Goal: Check status: Check status

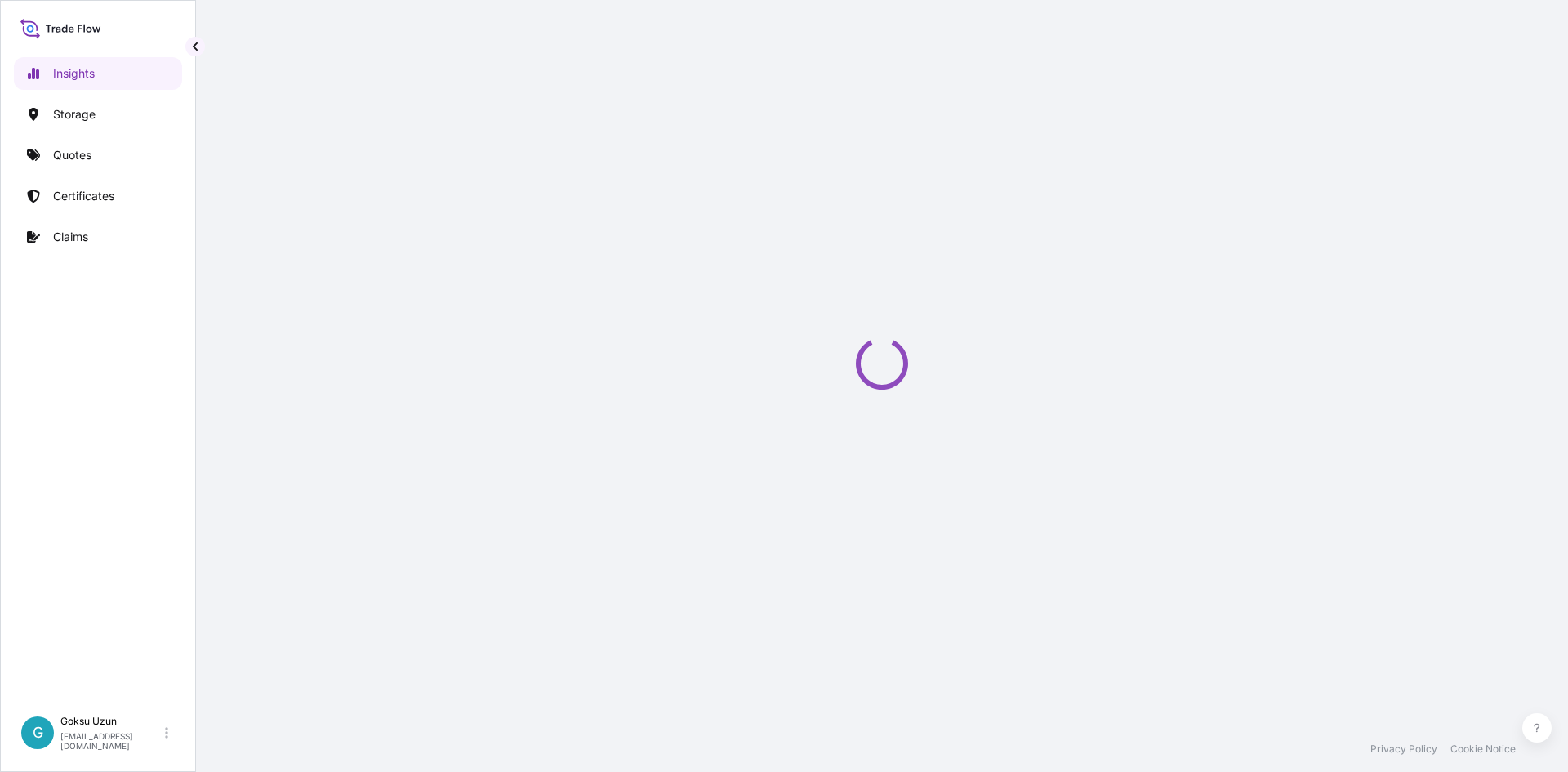
select select "2025"
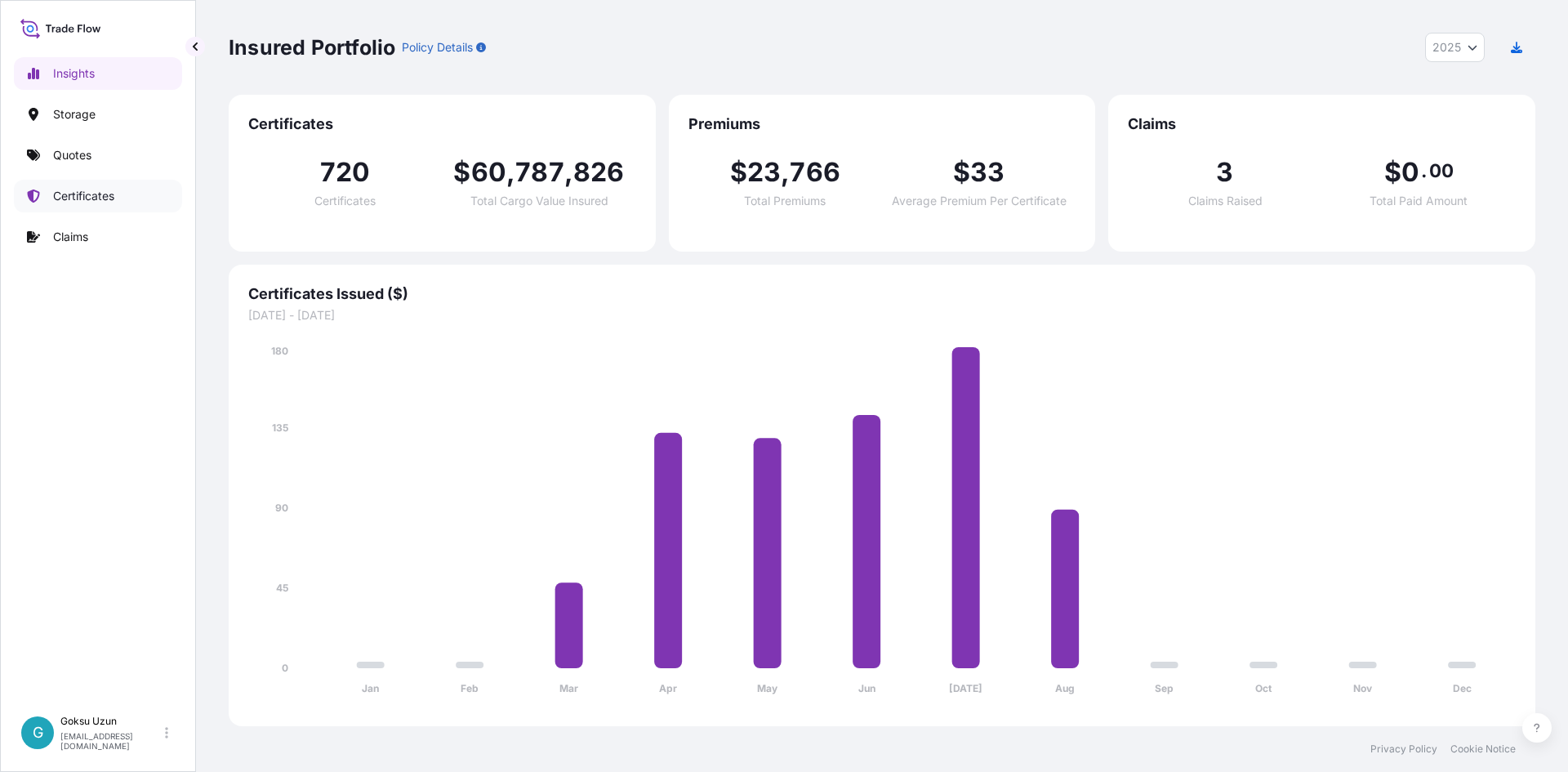
click at [80, 197] on p "Certificates" at bounding box center [84, 196] width 62 height 17
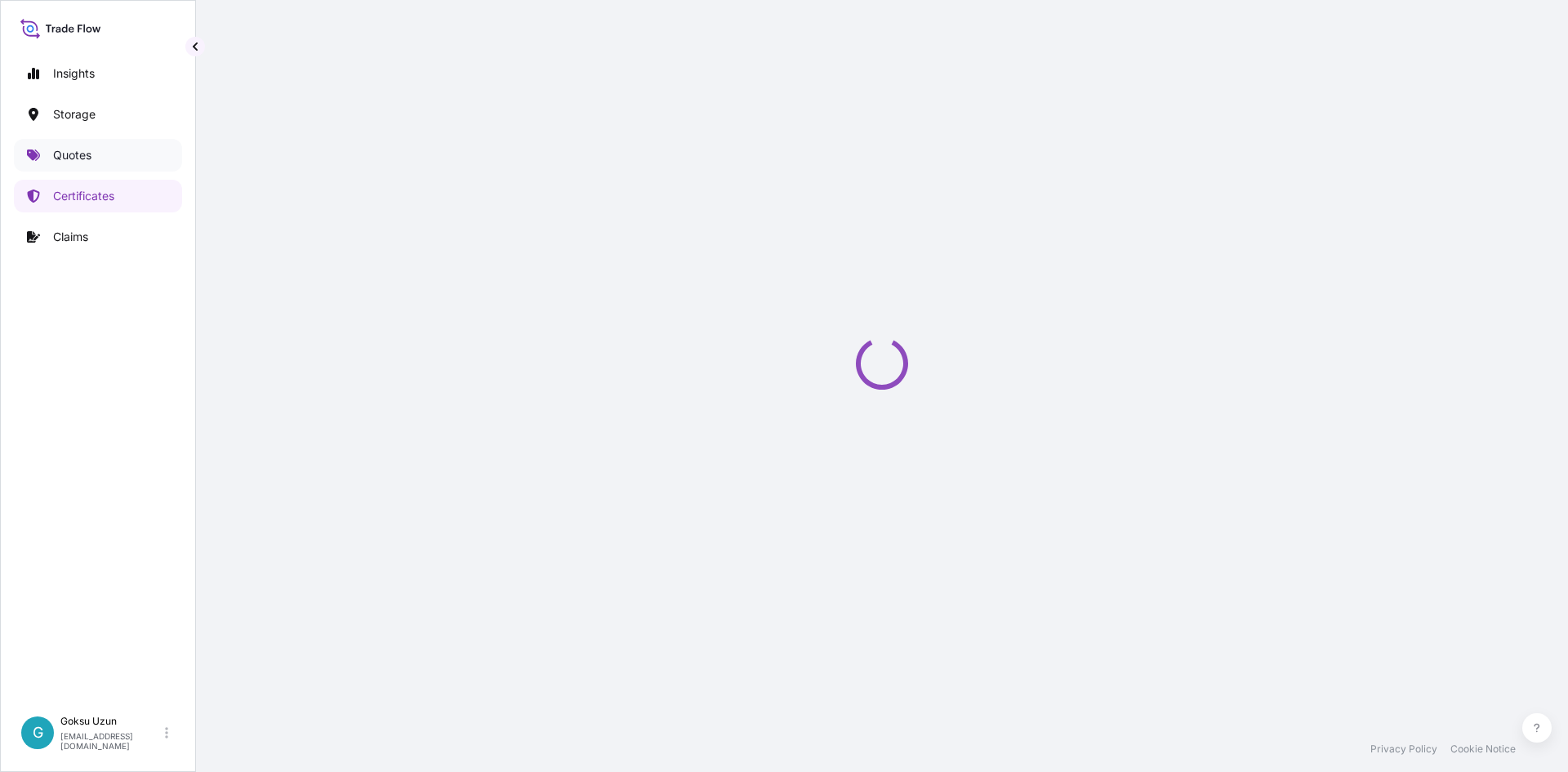
click at [62, 166] on link "Quotes" at bounding box center [97, 155] width 168 height 33
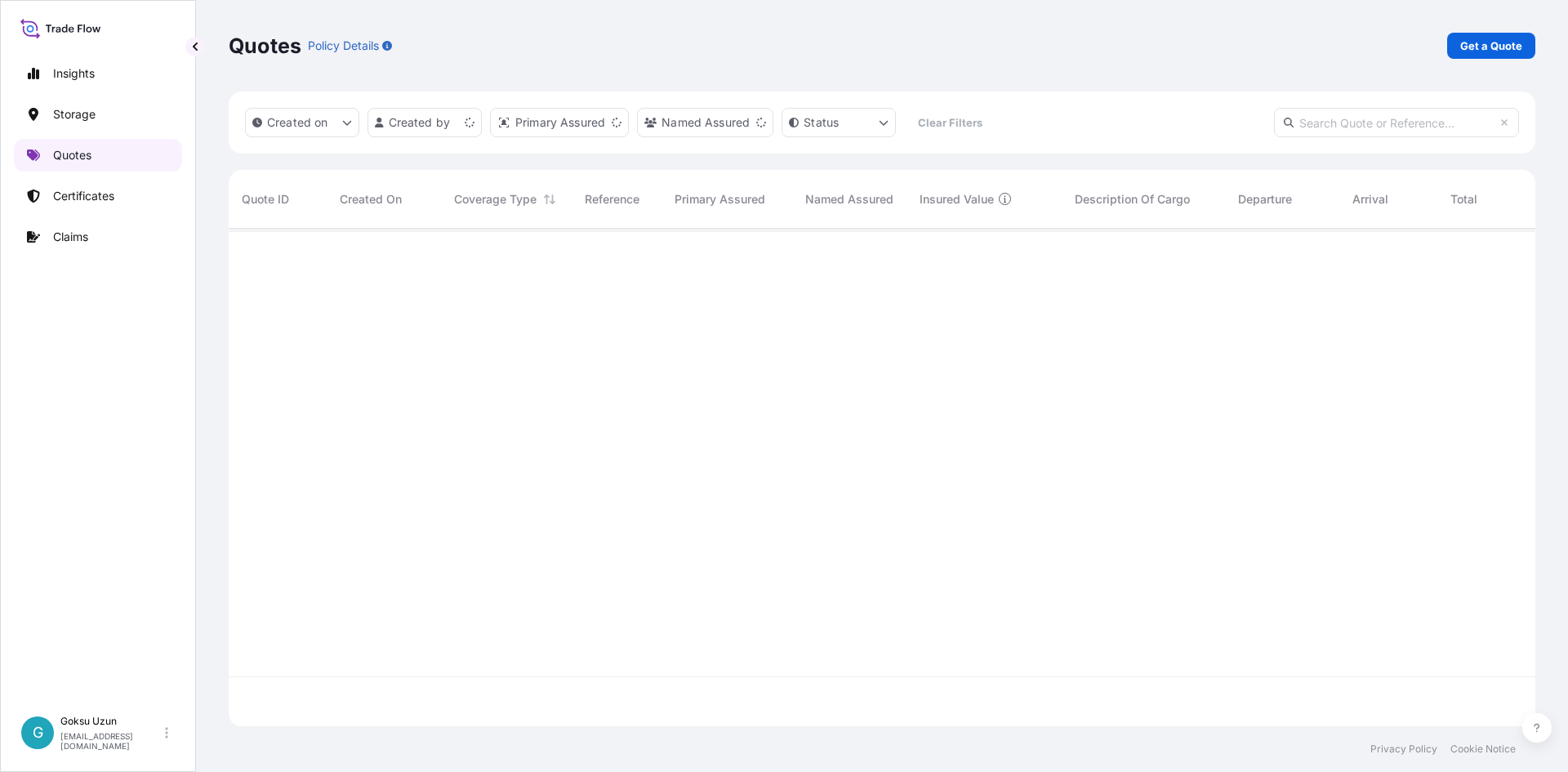
scroll to position [494, 1294]
click at [1334, 120] on input "text" at bounding box center [1396, 122] width 245 height 29
paste input "[PHONE_NUMBER]"
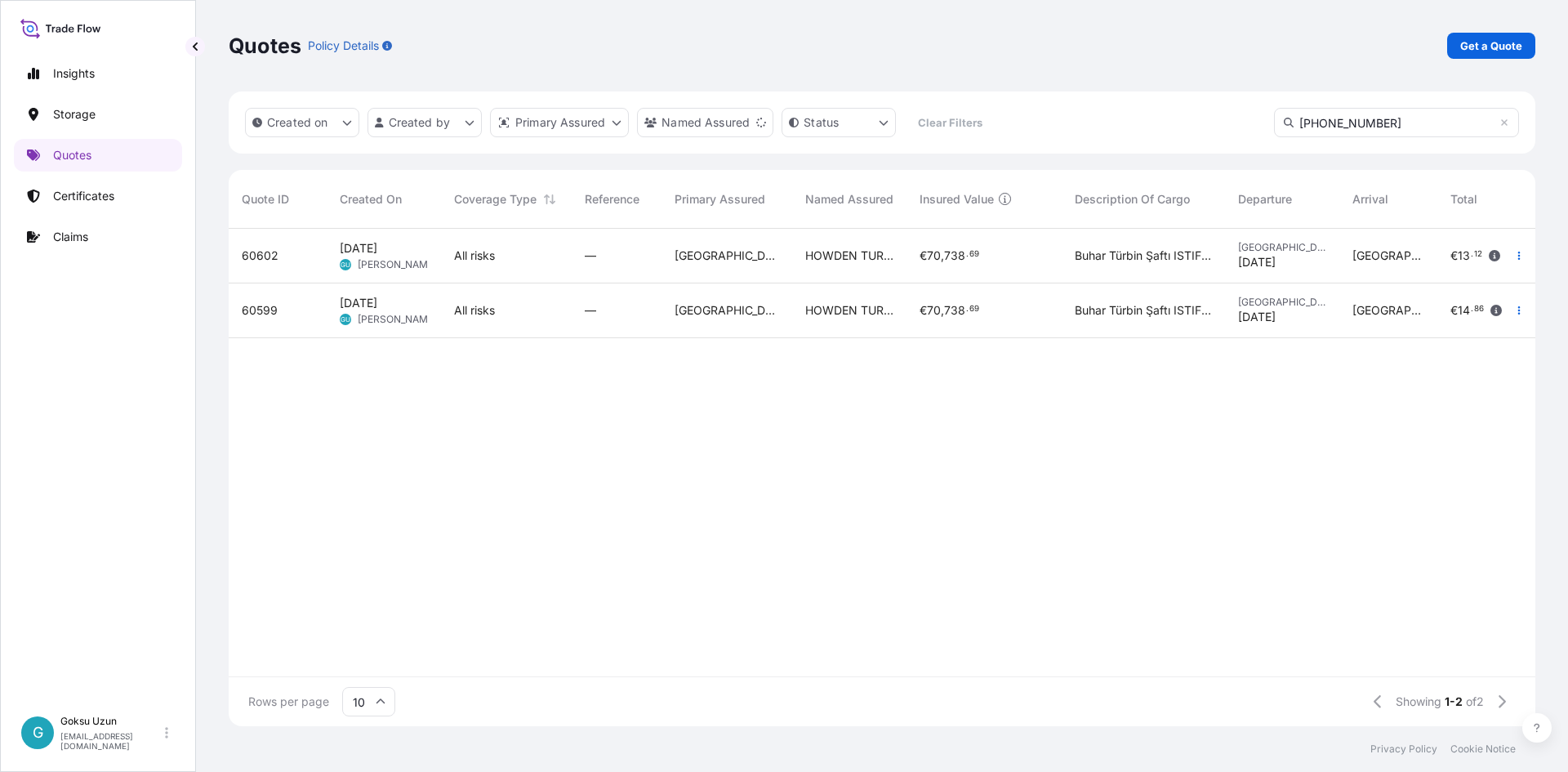
type input "[PHONE_NUMBER]"
drag, startPoint x: 1217, startPoint y: 485, endPoint x: 673, endPoint y: 480, distance: 544.0
click at [1215, 485] on div "60602 [DATE] GU Goksu Uzun All risks — [GEOGRAPHIC_DATA] HOWDEN TURKEY AIR AND …" at bounding box center [956, 452] width 1454 height 448
click at [86, 184] on link "Certificates" at bounding box center [97, 196] width 168 height 33
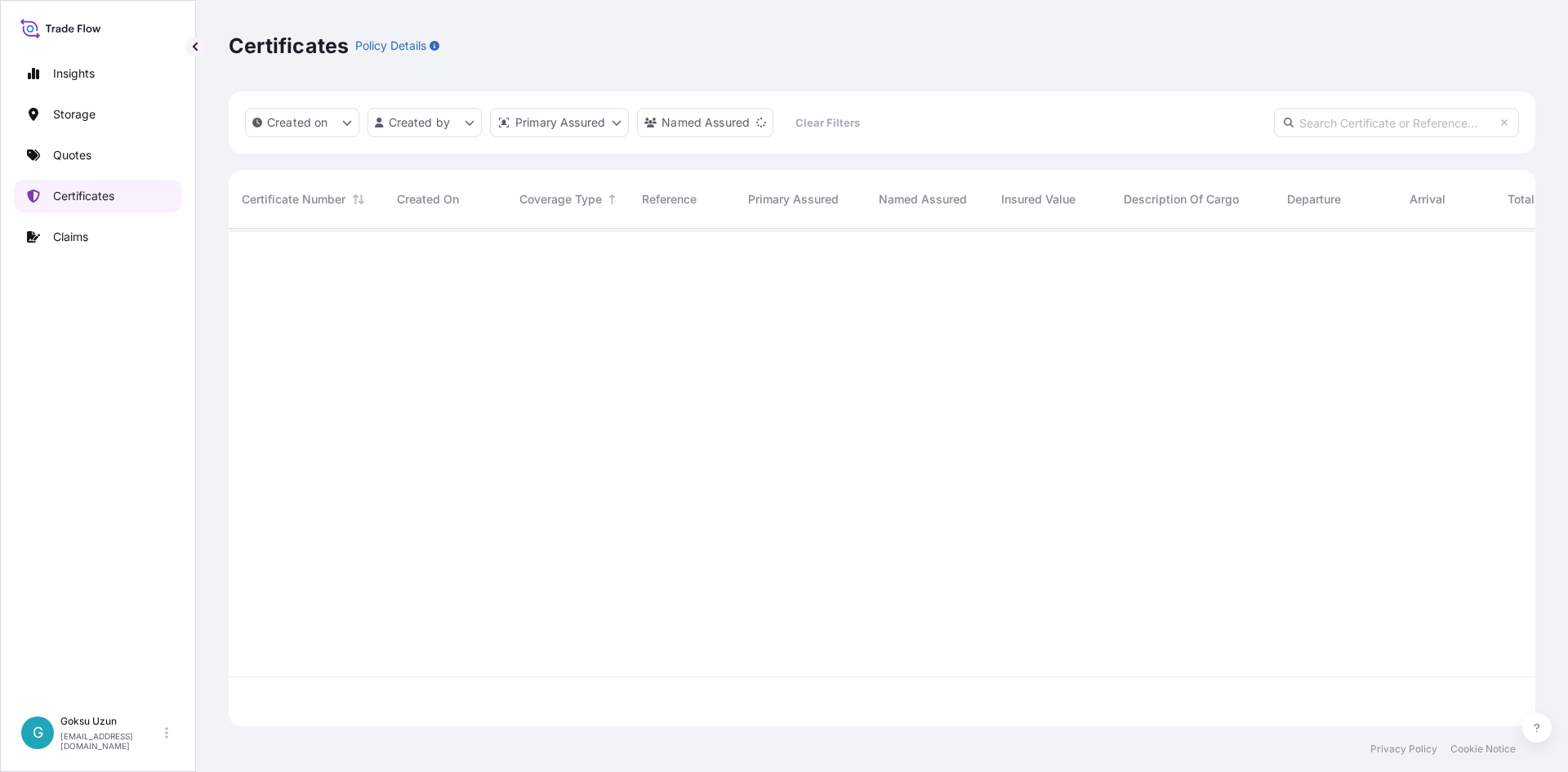
scroll to position [494, 1294]
click at [1393, 119] on input "text" at bounding box center [1396, 122] width 245 height 29
paste input "[PHONE_NUMBER]"
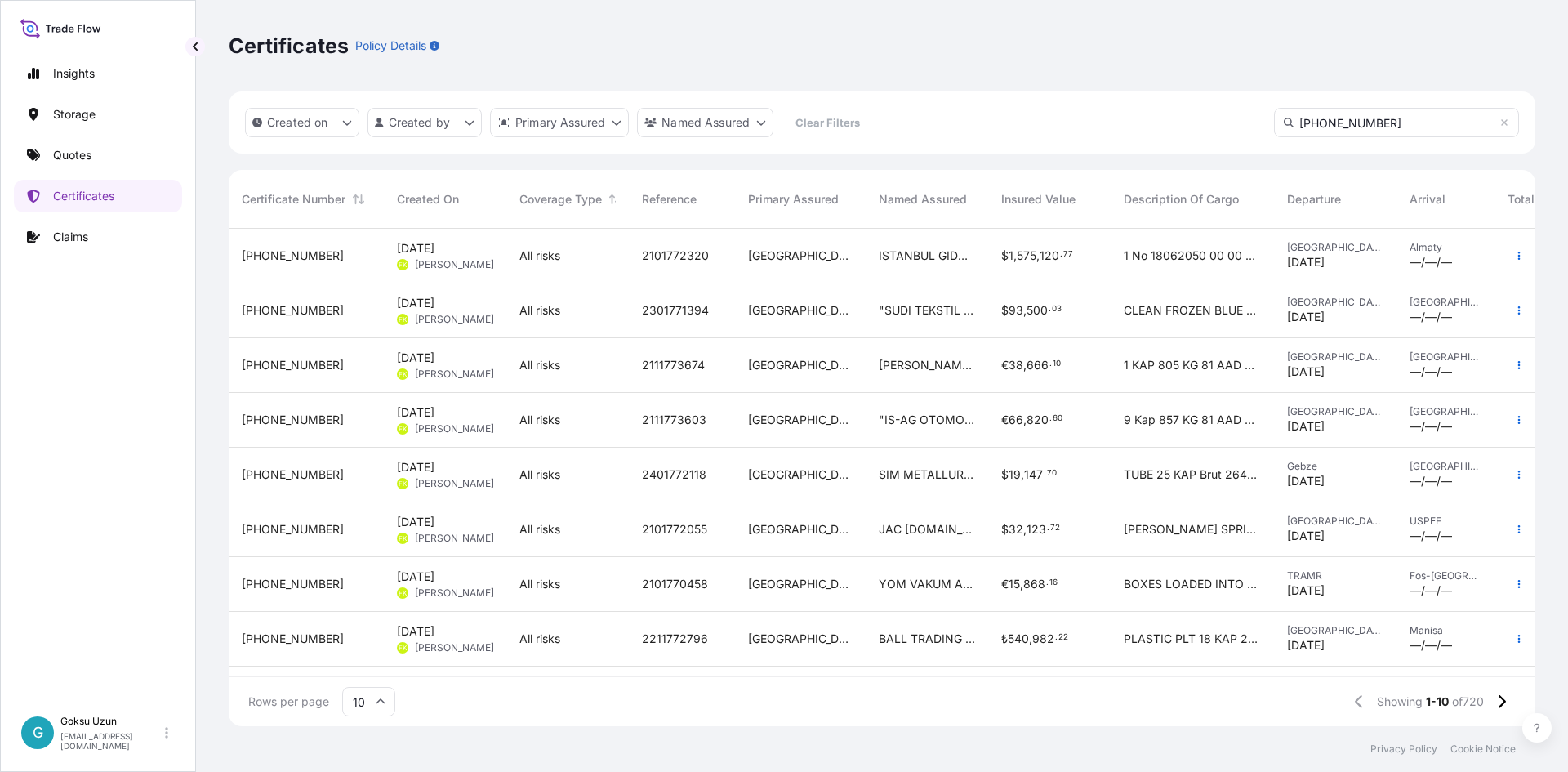
click at [1404, 122] on input "[PHONE_NUMBER]" at bounding box center [1396, 122] width 245 height 29
type input "31600-721"
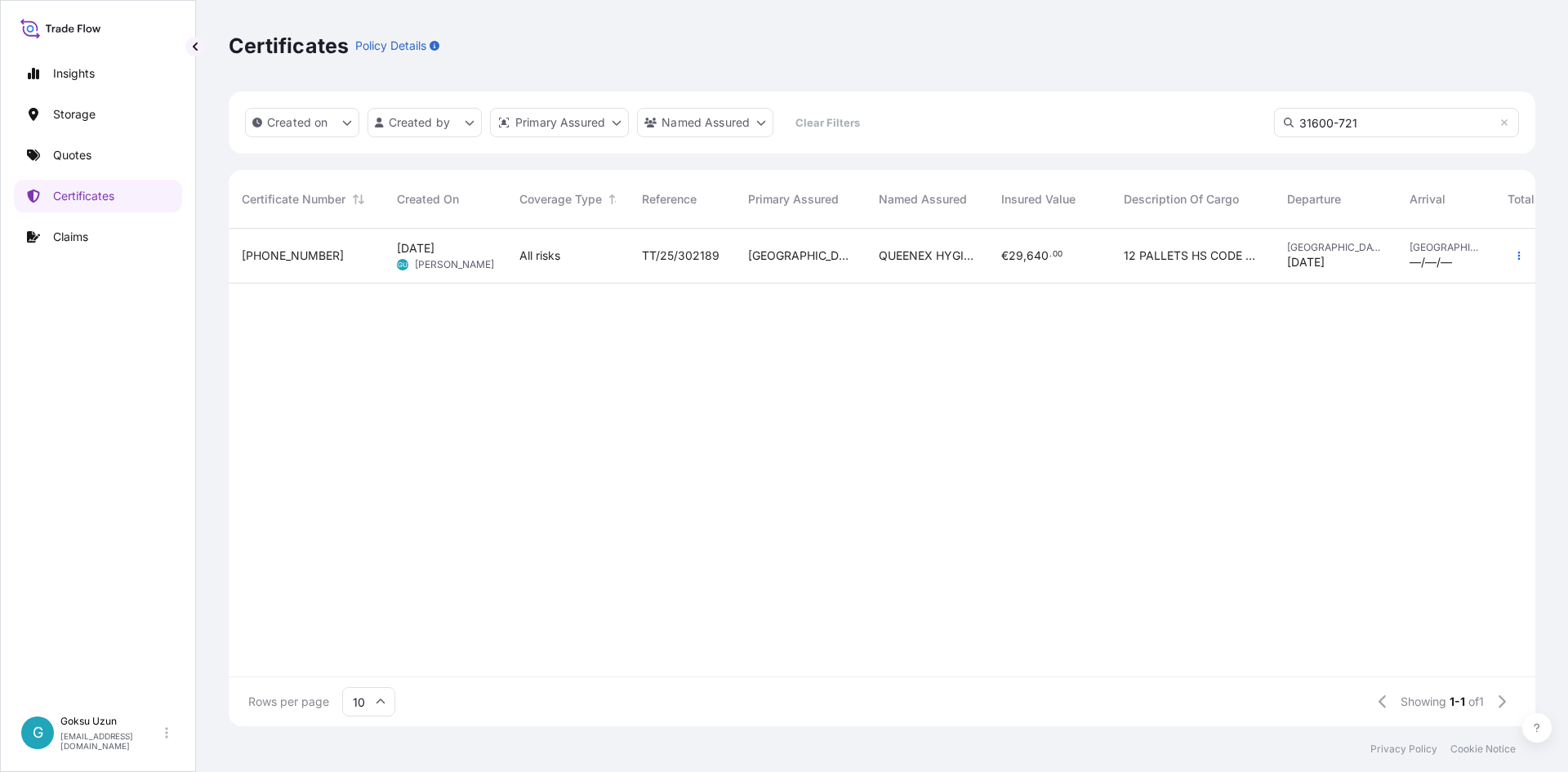
click at [940, 252] on span "QUEENEX HYGIENE PAPER MANUFACTURING L.L.C." at bounding box center [926, 255] width 97 height 17
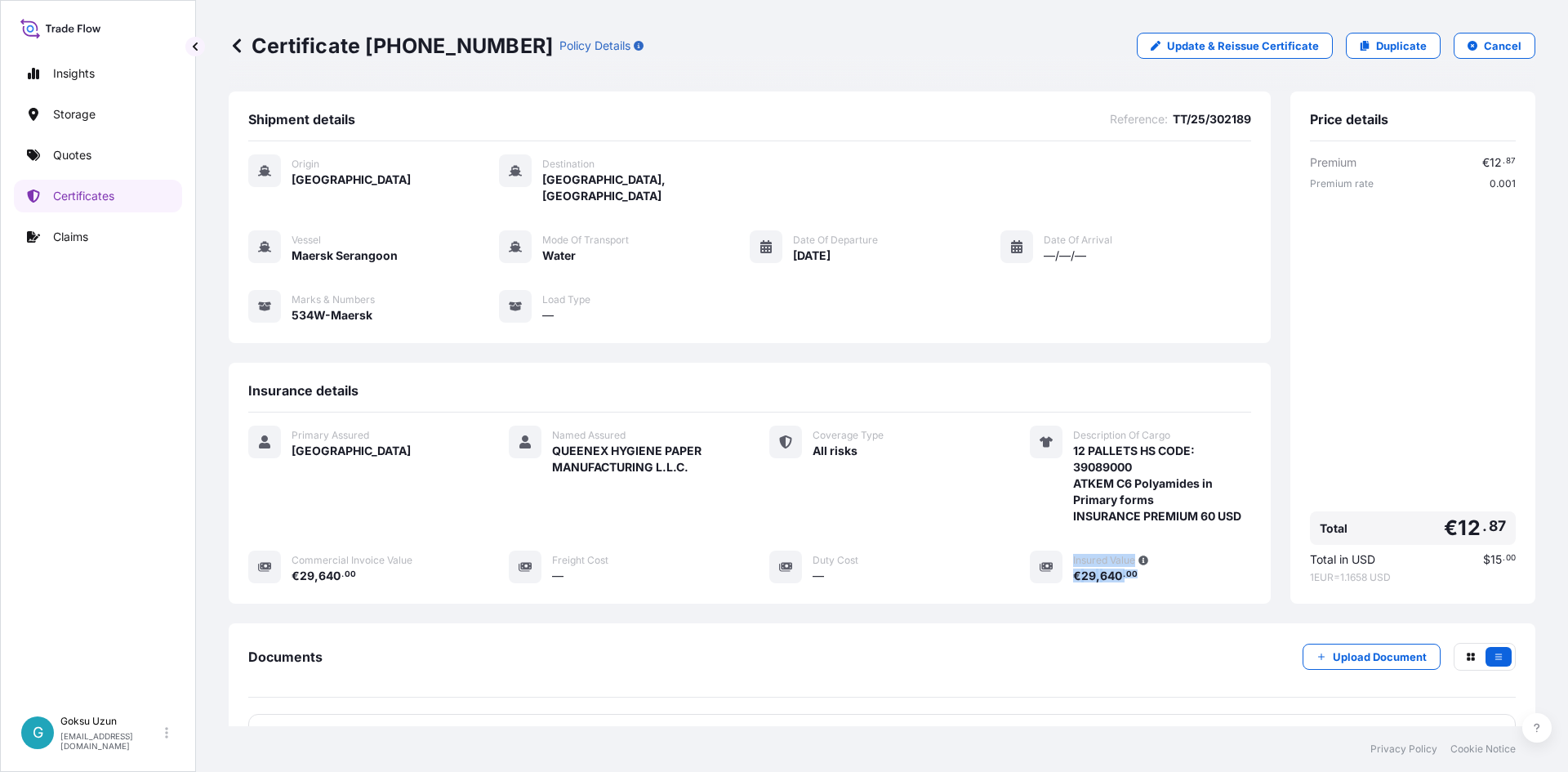
drag, startPoint x: 1146, startPoint y: 553, endPoint x: 1168, endPoint y: 579, distance: 34.1
click at [1030, 556] on div "Insured Value € 29 , 640 . 00" at bounding box center [1140, 567] width 222 height 33
